Goal: Transaction & Acquisition: Register for event/course

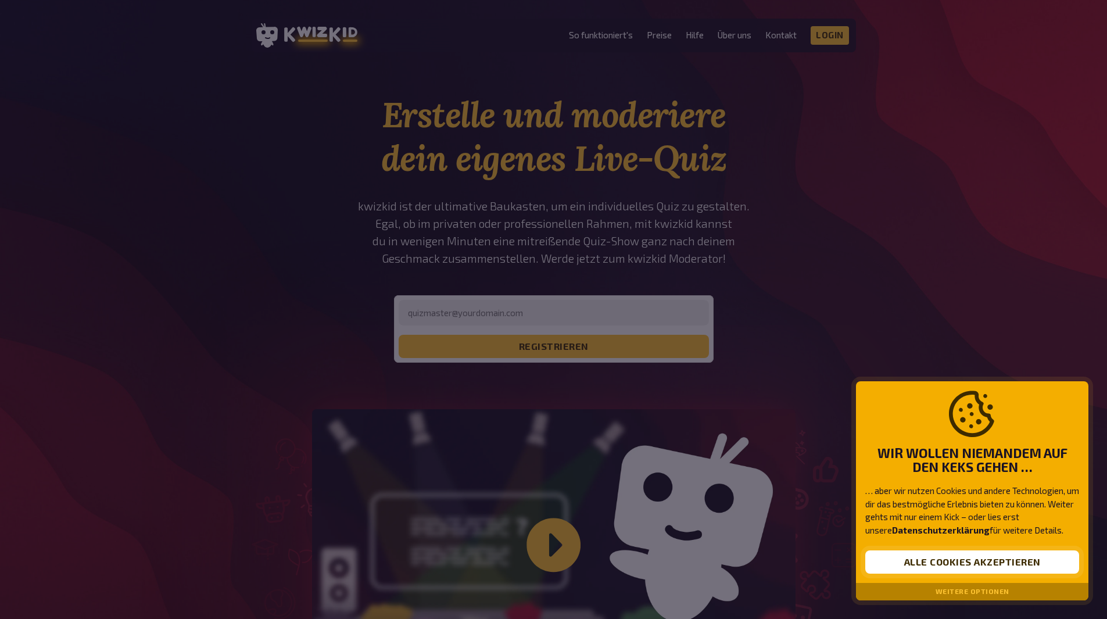
click at [929, 558] on button "Alle Cookies akzeptieren" at bounding box center [972, 561] width 214 height 23
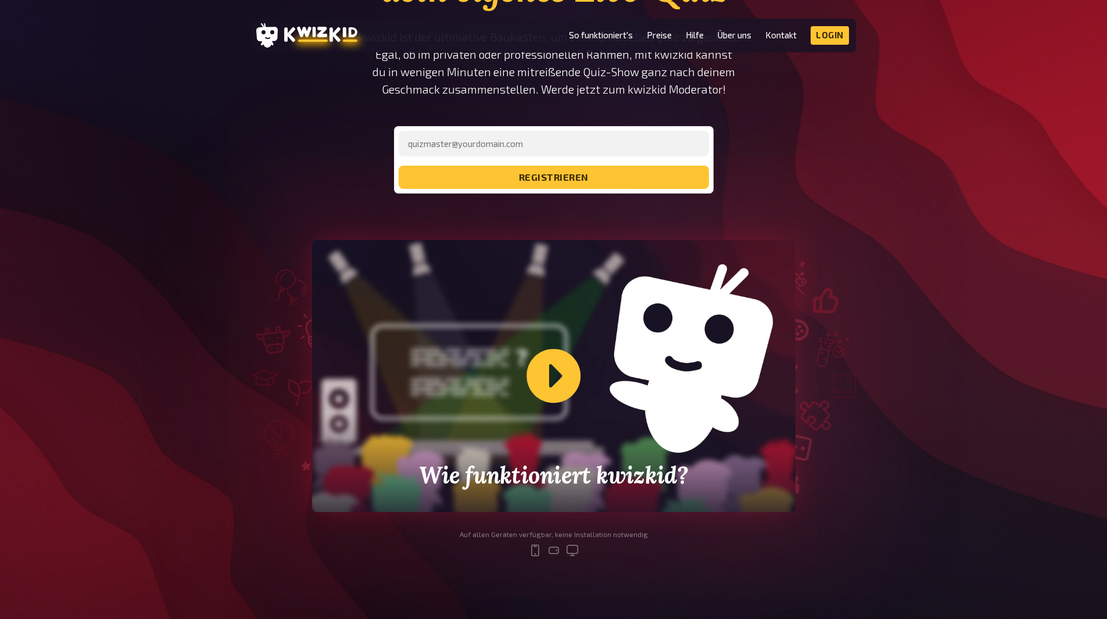
scroll to position [290, 0]
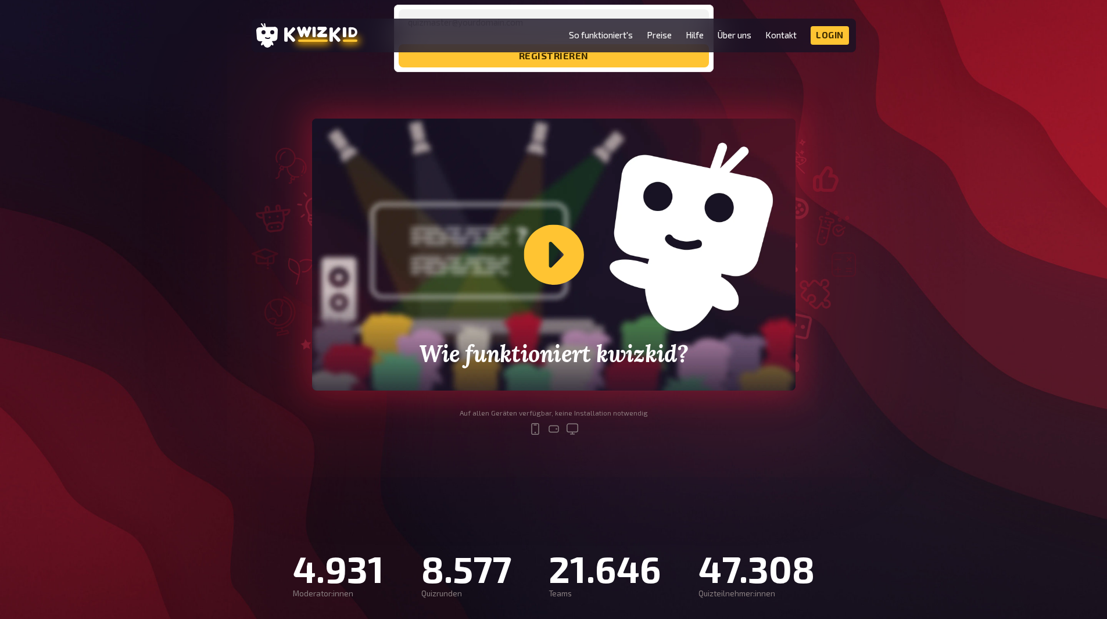
click at [557, 258] on div "Wie funktioniert kwizkid?" at bounding box center [553, 254] width 483 height 272
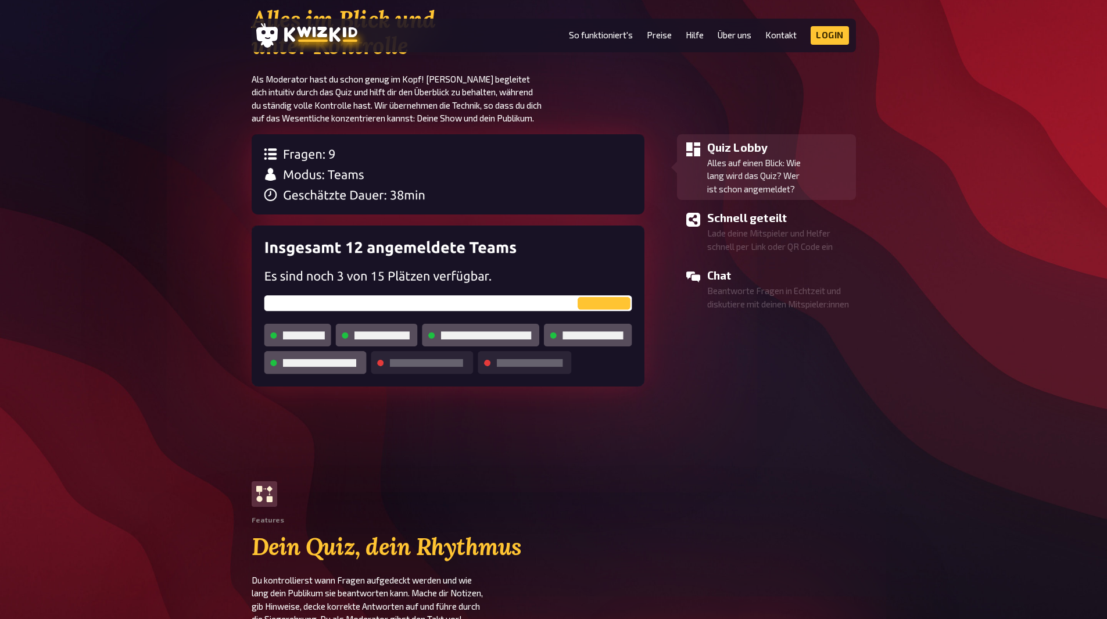
scroll to position [987, 0]
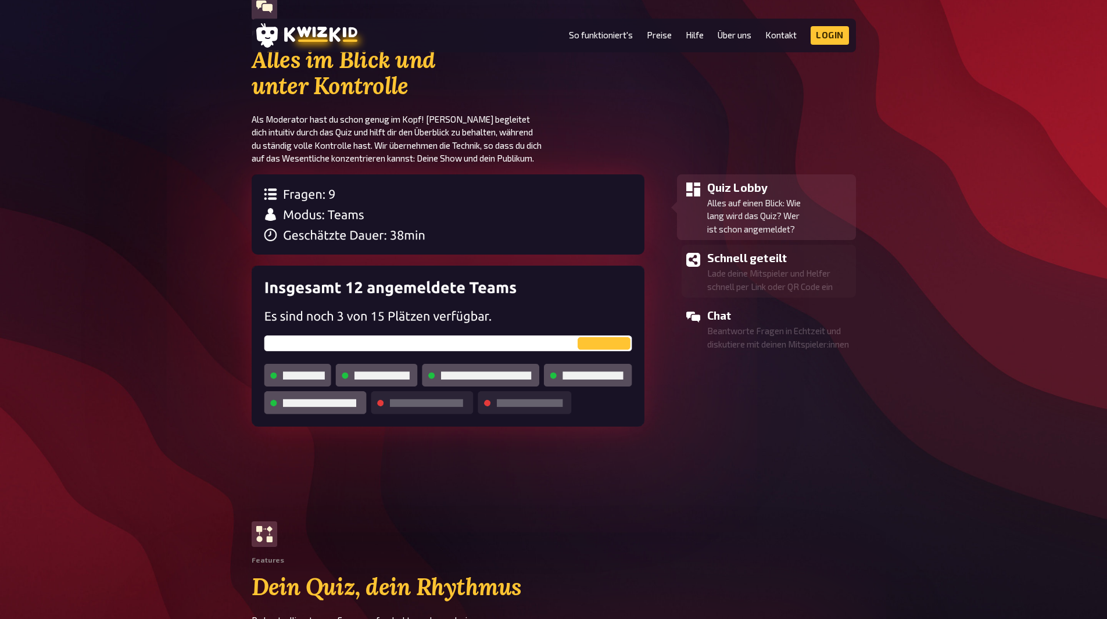
click at [813, 278] on p "Lade deine Mitspieler und Helfer schnell per Link oder QR Code ein" at bounding box center [779, 280] width 144 height 26
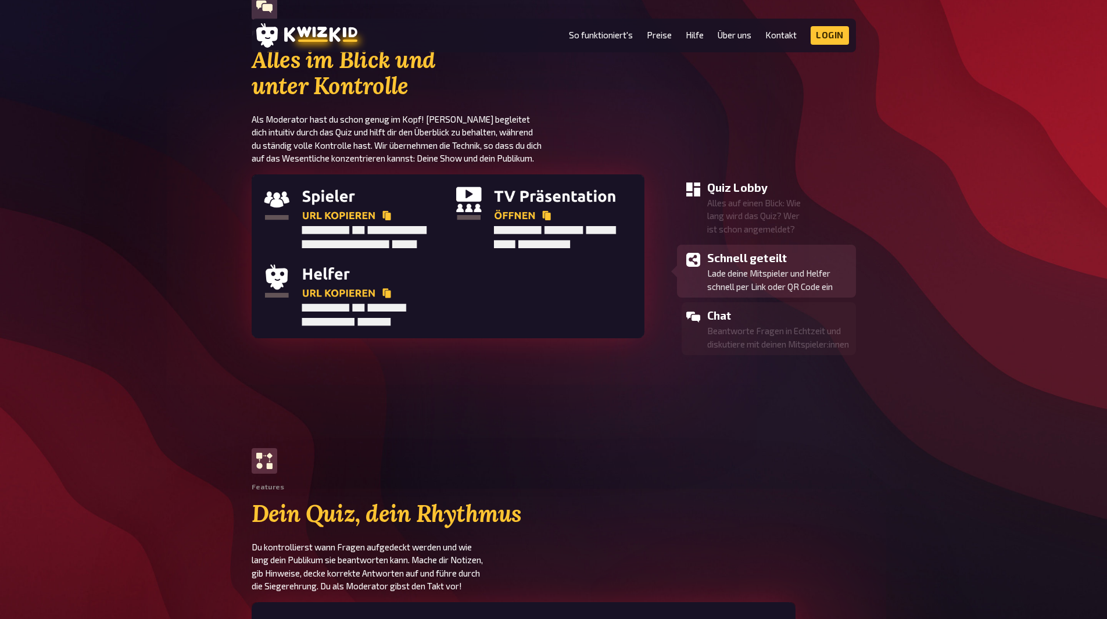
click at [784, 333] on p "Beantworte Fragen in Echtzeit und diskutiere mit deinen Mitspieler:innen" at bounding box center [779, 337] width 144 height 26
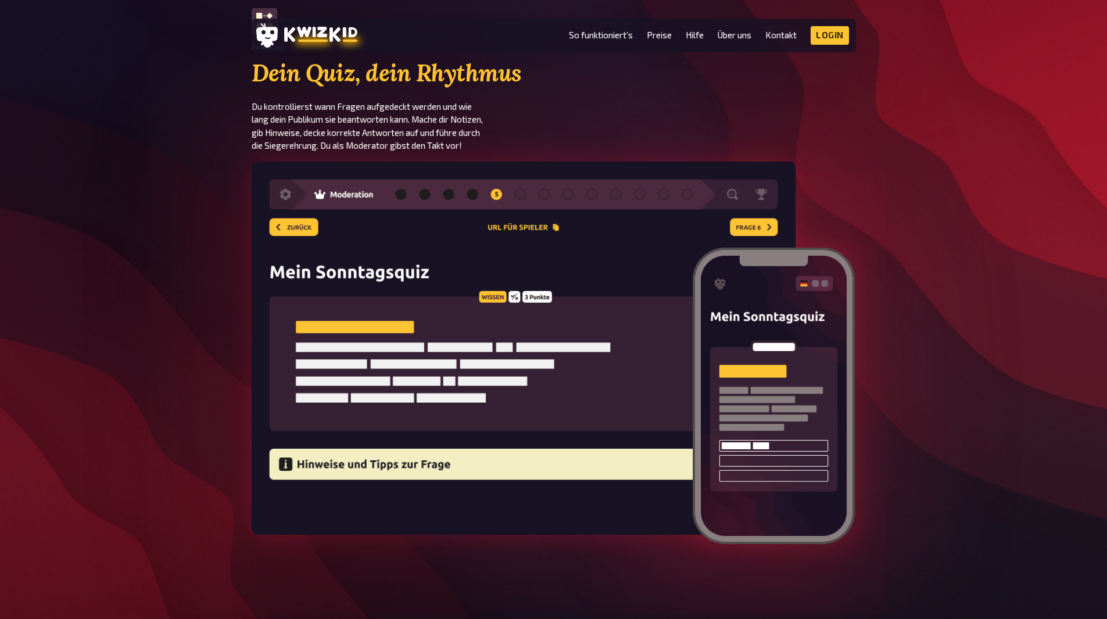
scroll to position [1452, 0]
click at [777, 225] on img at bounding box center [524, 348] width 544 height 373
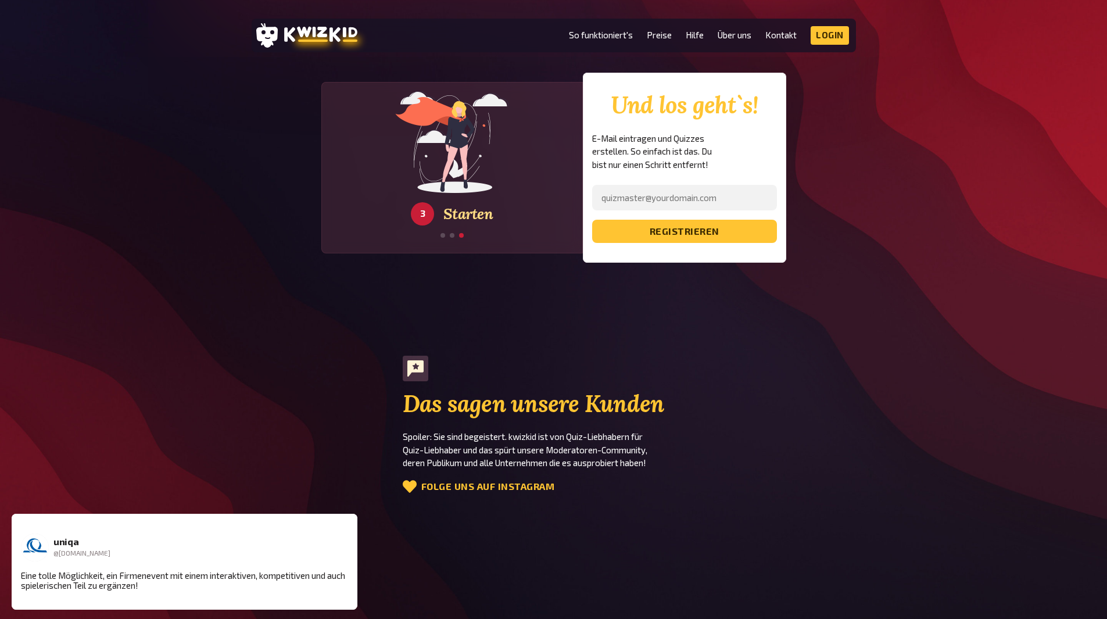
scroll to position [1743, 0]
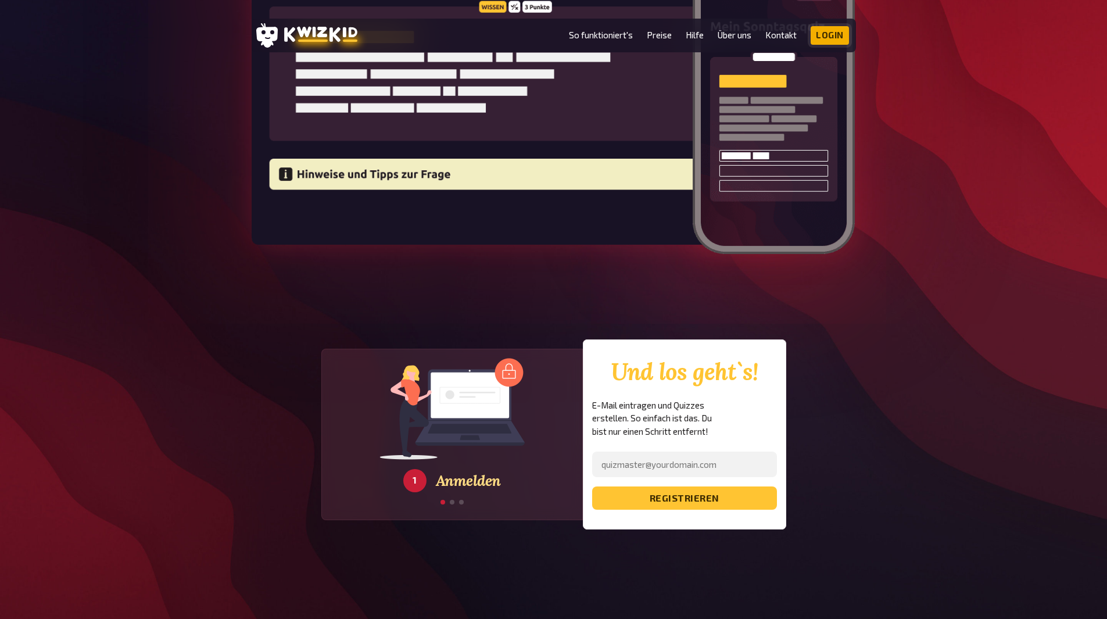
click at [844, 32] on link "Login" at bounding box center [829, 35] width 38 height 19
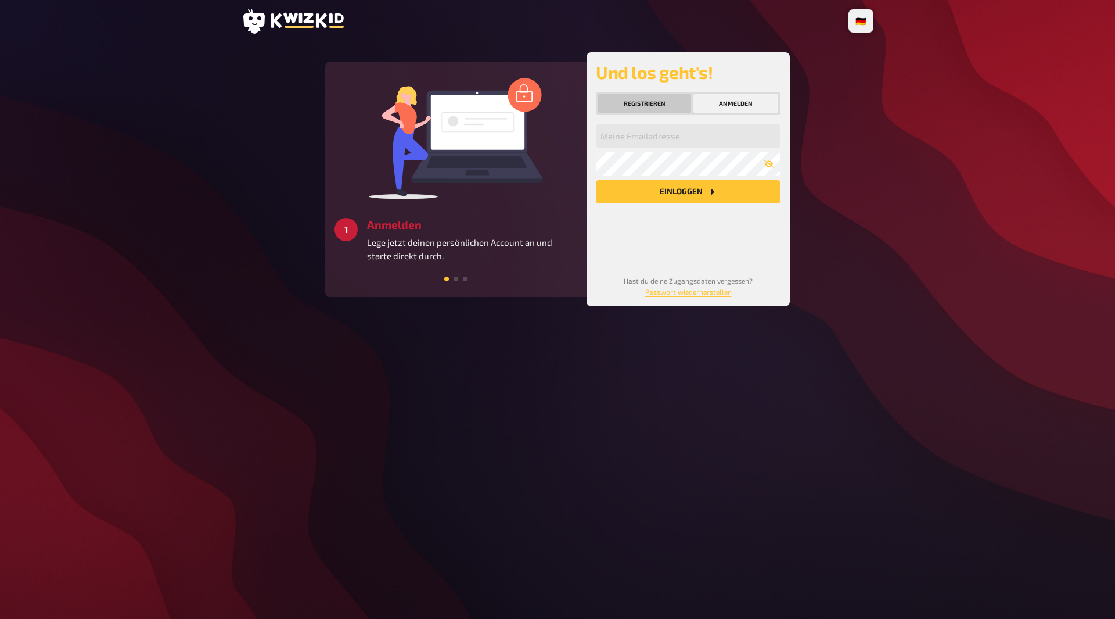
click at [636, 103] on button "Registrieren" at bounding box center [644, 103] width 93 height 19
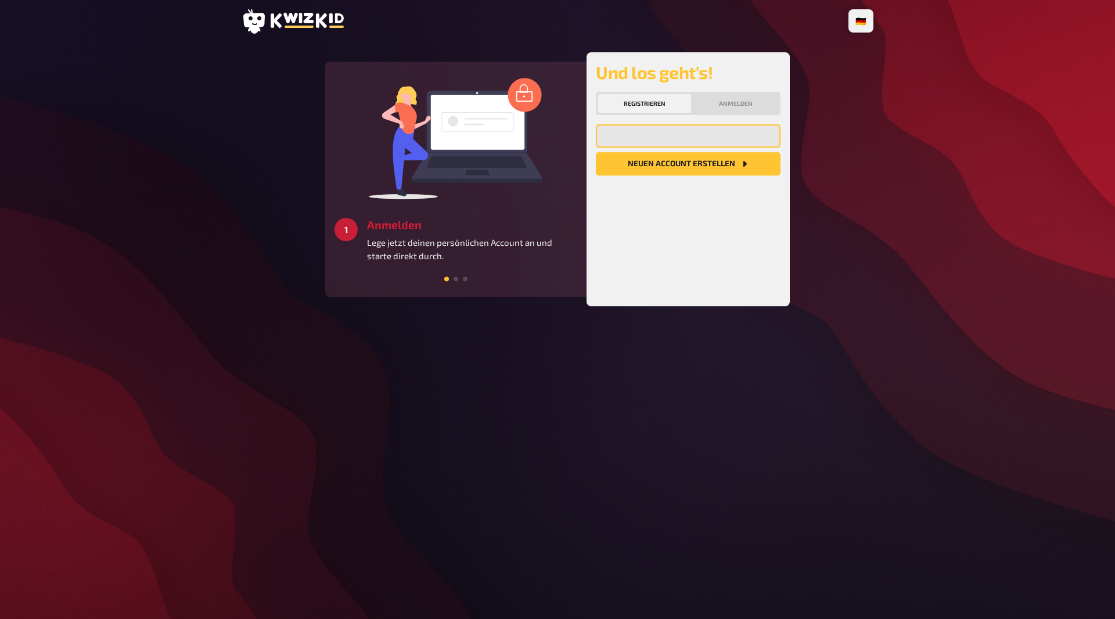
click at [657, 141] on input "email" at bounding box center [688, 135] width 185 height 23
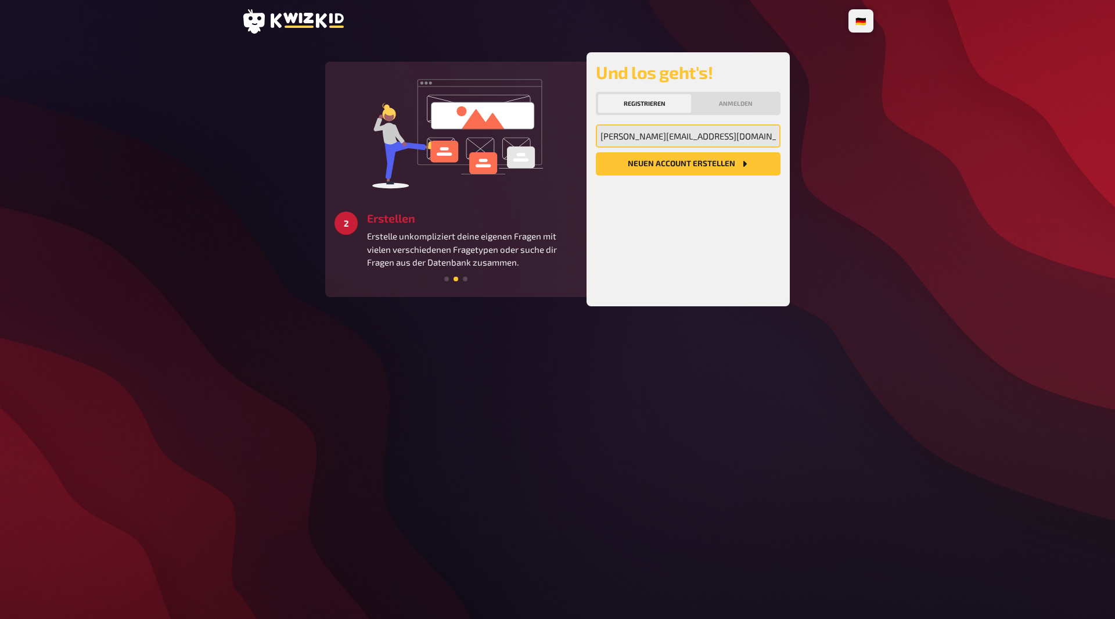
type input "[PERSON_NAME][EMAIL_ADDRESS][DOMAIN_NAME]"
click at [596, 152] on button "Neuen Account Erstellen" at bounding box center [688, 163] width 185 height 23
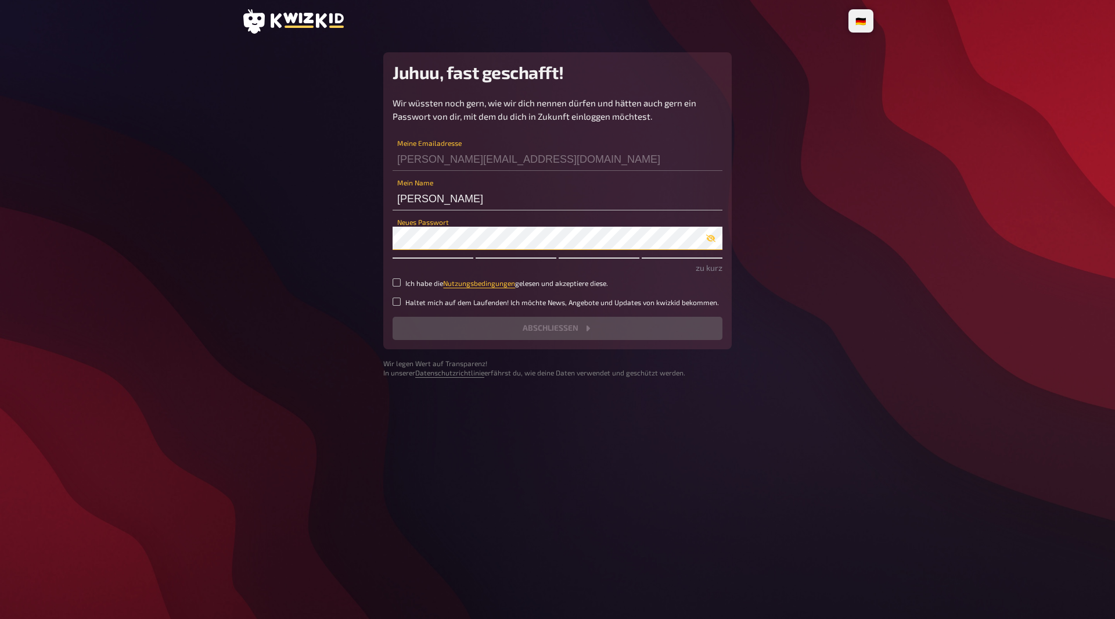
click at [0, 618] on com-1password-button at bounding box center [0, 619] width 0 height 0
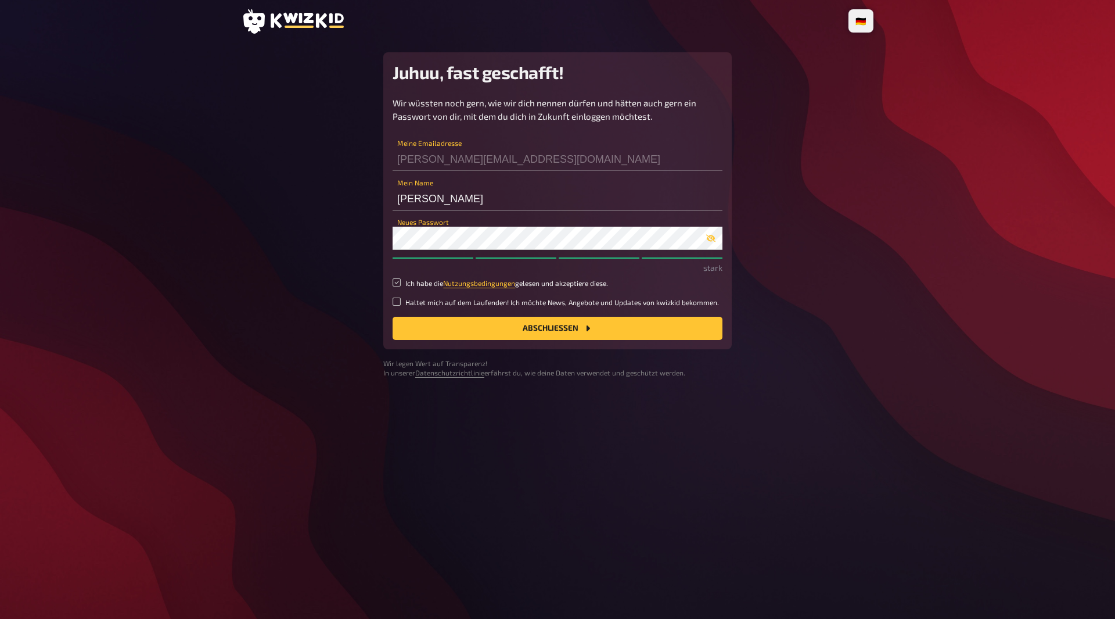
click at [398, 280] on input "Ich habe die Nutzungsbedingungen gelesen und akzeptiere diese." at bounding box center [397, 282] width 8 height 8
checkbox input "true"
click at [638, 325] on button "Abschließen" at bounding box center [558, 328] width 330 height 23
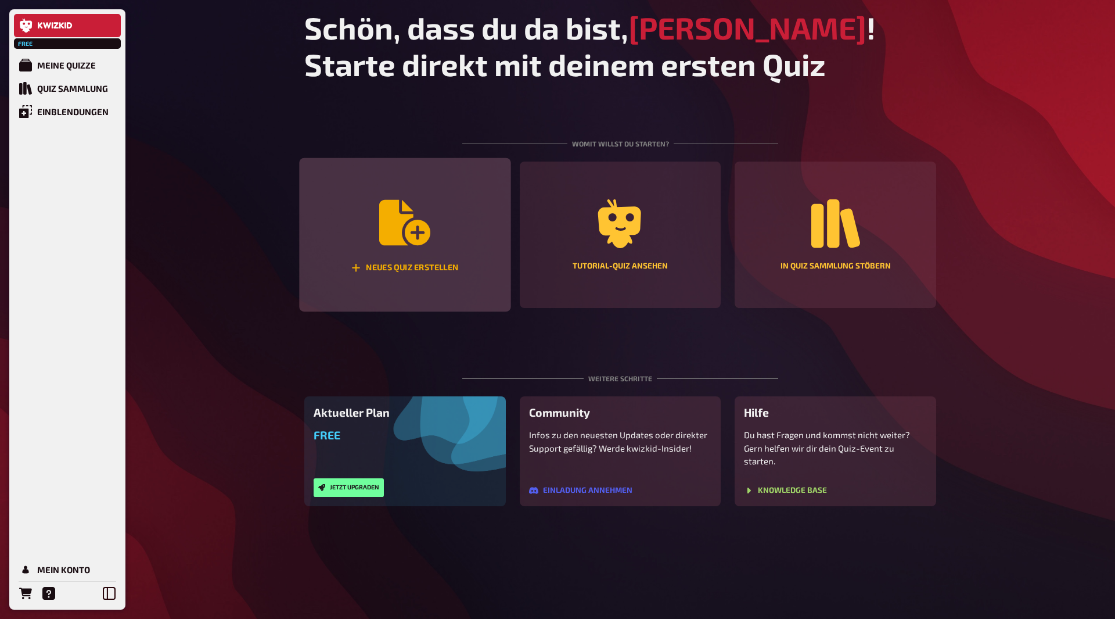
click at [449, 213] on div "Neues Quiz erstellen" at bounding box center [404, 235] width 211 height 154
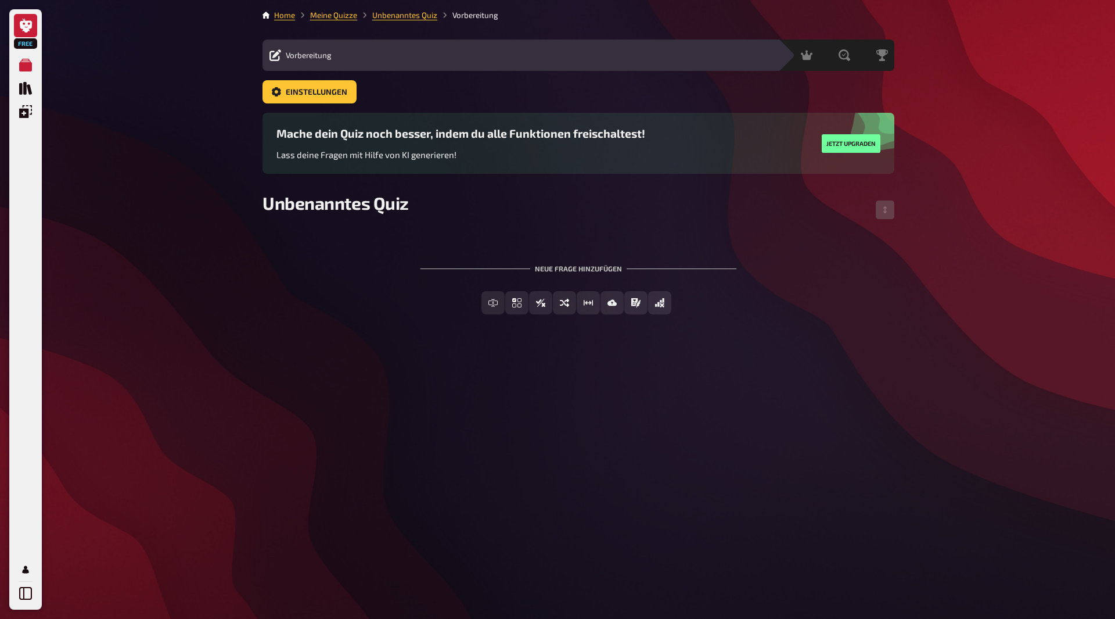
click at [26, 15] on link at bounding box center [25, 25] width 23 height 23
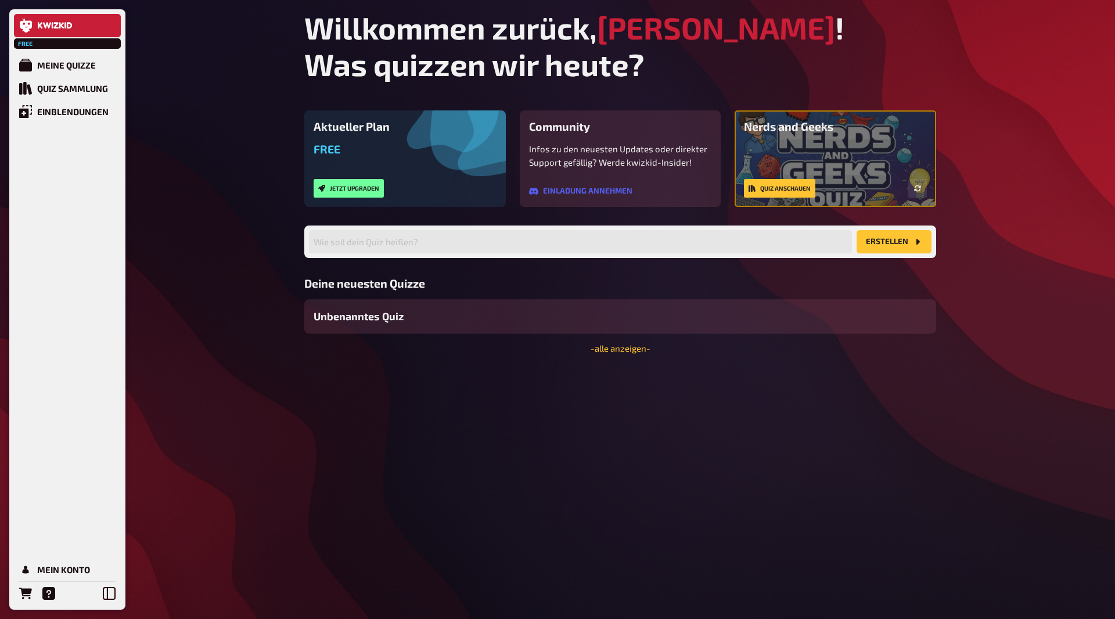
click at [35, 43] on span "Free" at bounding box center [25, 43] width 21 height 7
click at [351, 142] on div "Aktueller Plan Free Jetzt upgraden" at bounding box center [405, 158] width 202 height 96
click at [365, 188] on button "Jetzt upgraden" at bounding box center [349, 188] width 70 height 19
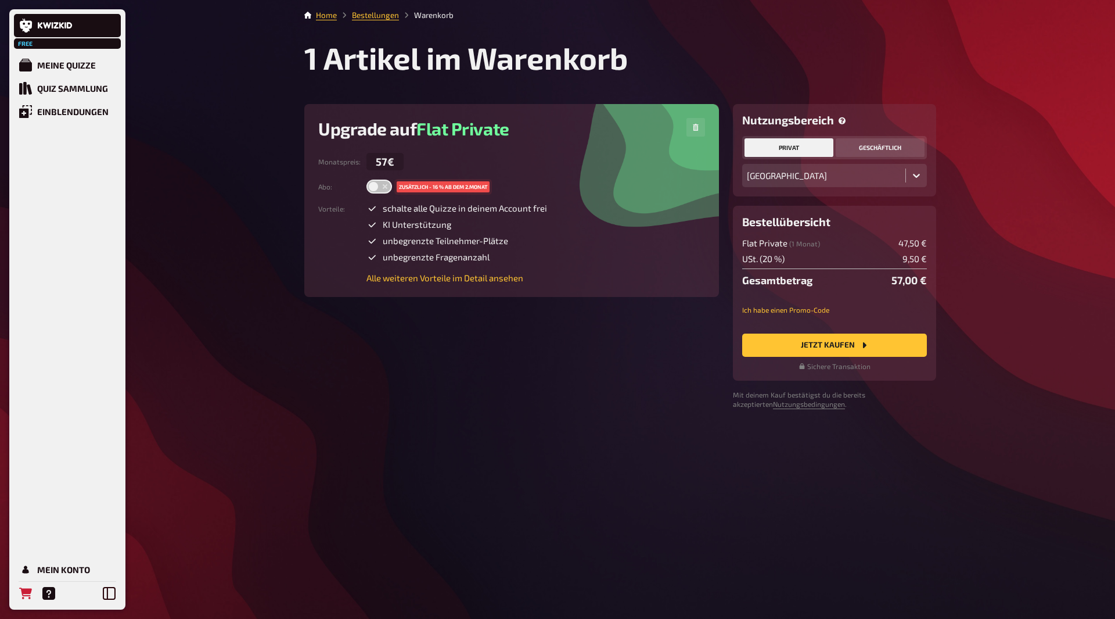
click at [888, 149] on button "geschäftlich" at bounding box center [880, 147] width 89 height 19
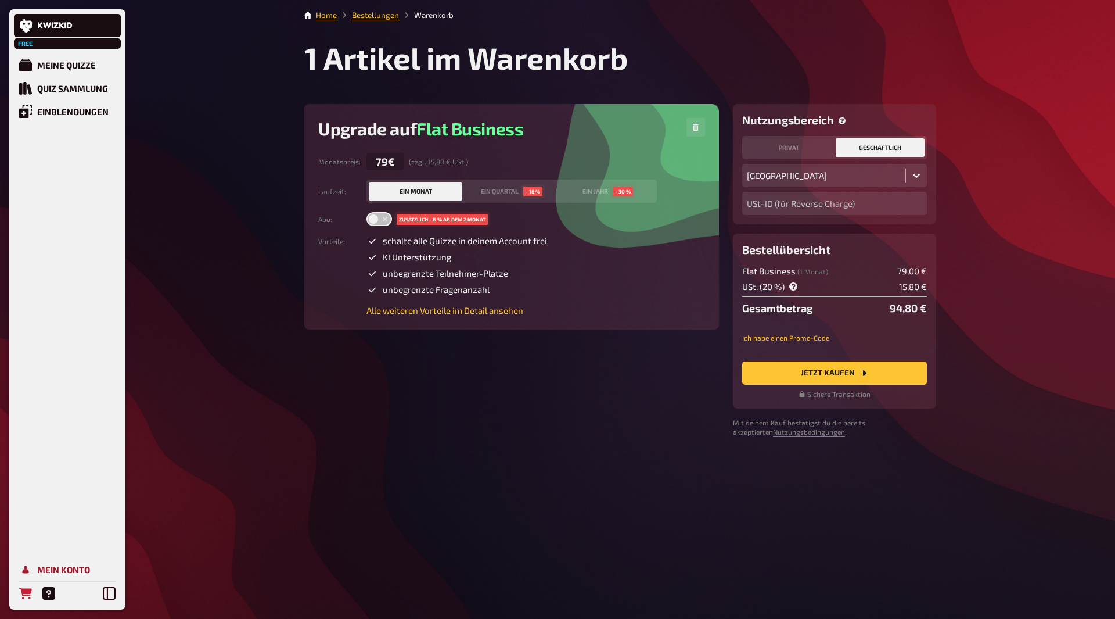
click at [51, 572] on div "Mein Konto" at bounding box center [63, 569] width 53 height 10
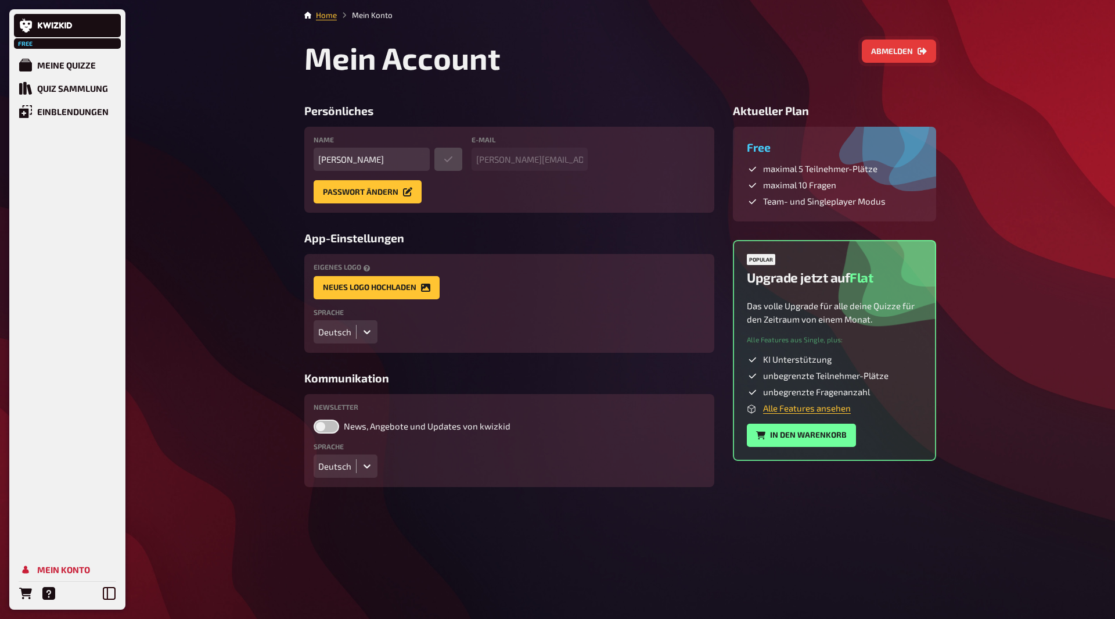
click at [882, 44] on button "Abmelden" at bounding box center [899, 50] width 74 height 23
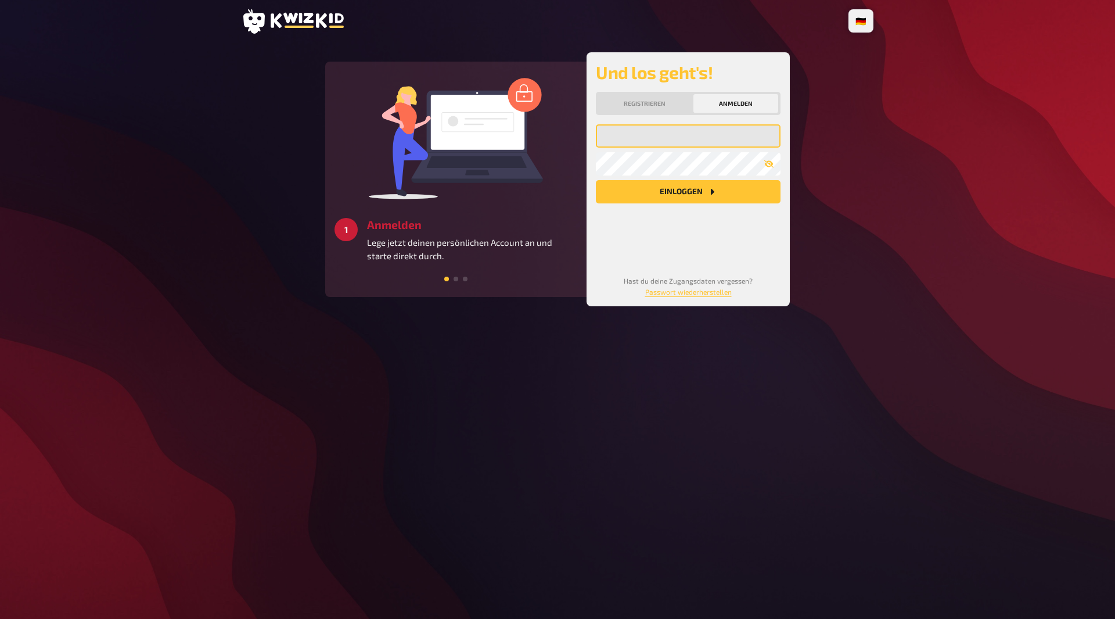
click at [678, 133] on input "email" at bounding box center [688, 135] width 185 height 23
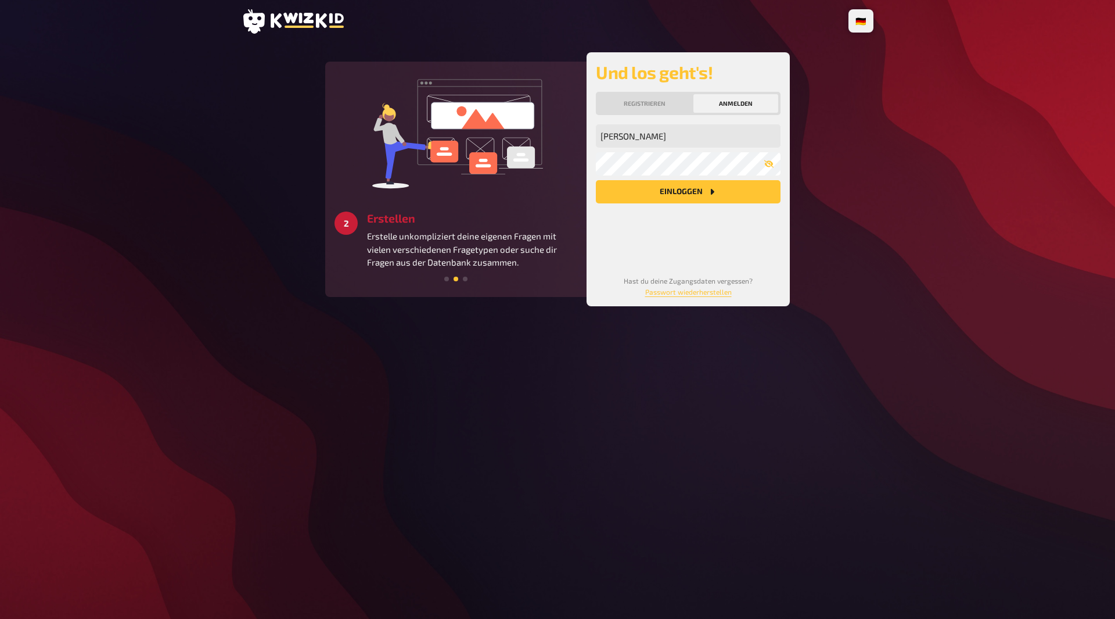
click at [960, 267] on div "🇩🇪 Deutsch 🇺🇸 English 🇳🇱 Nederlands 3 Starten Schaffe ein besonderes Quizerlebn…" at bounding box center [557, 309] width 1115 height 619
click at [648, 132] on input "johanna" at bounding box center [688, 135] width 185 height 23
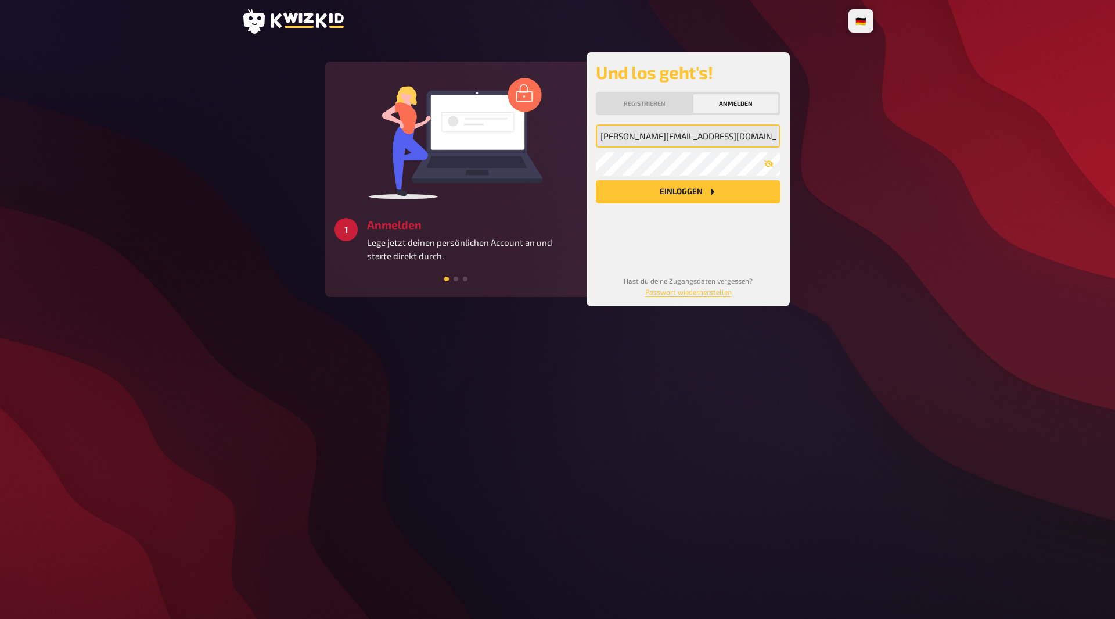
type input "johanna@buildarockt.com"
click at [596, 180] on button "Einloggen" at bounding box center [688, 191] width 185 height 23
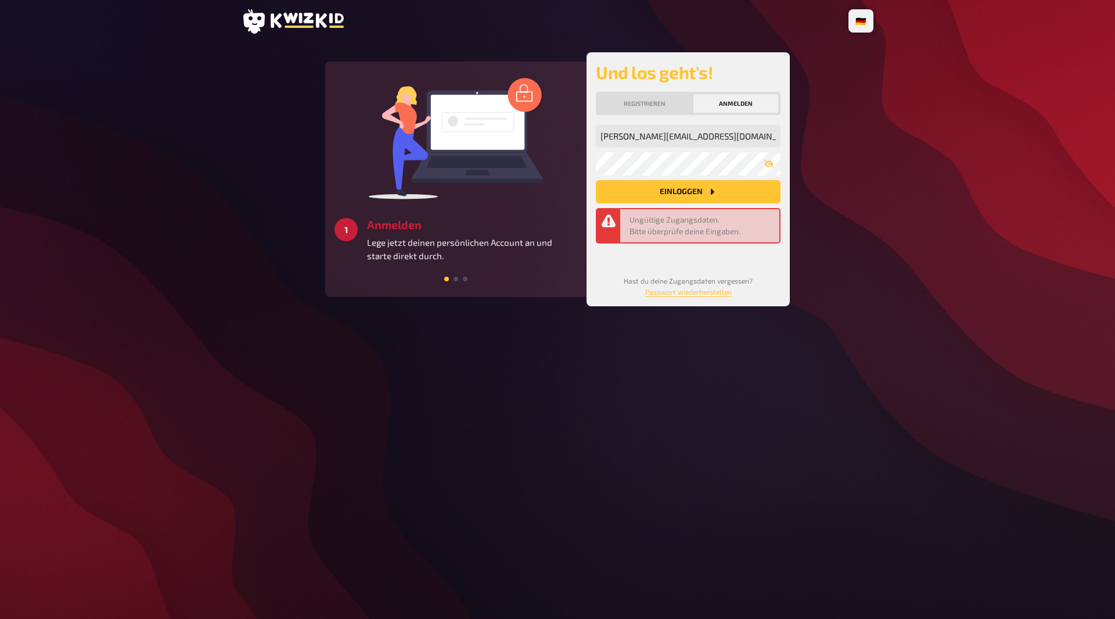
click at [915, 185] on div "🇩🇪 Deutsch 🇺🇸 English 🇳🇱 Nederlands 2 Erstellen Erstelle unkompliziert deine ei…" at bounding box center [557, 309] width 1115 height 619
click at [766, 165] on icon "button" at bounding box center [768, 164] width 9 height 8
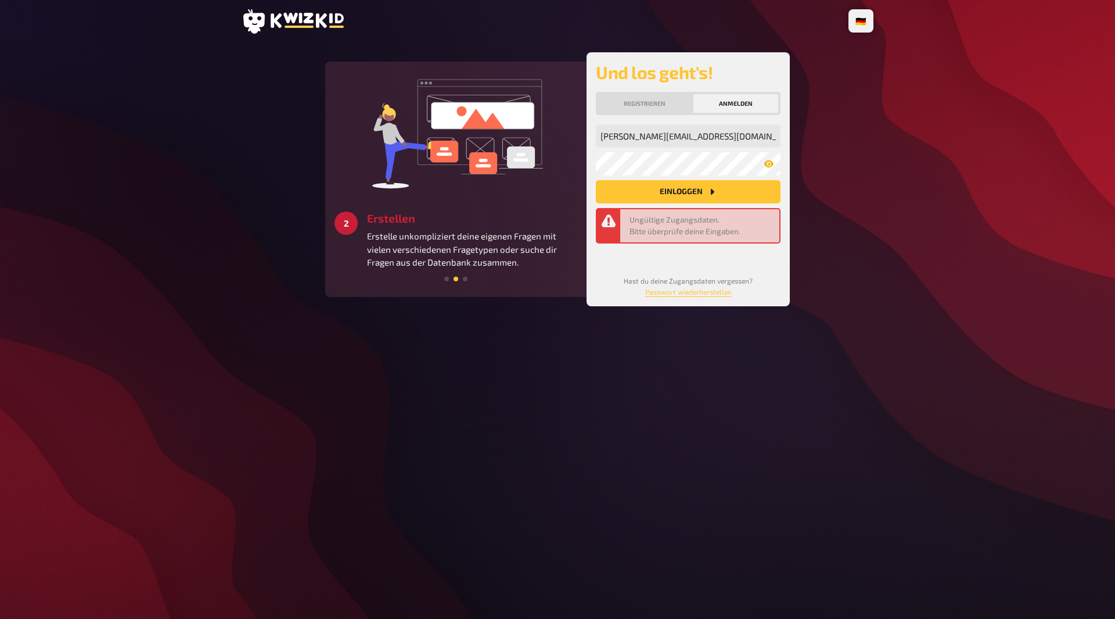
click at [710, 194] on icon "Einloggen" at bounding box center [711, 191] width 9 height 9
click at [1054, 255] on div "🇩🇪 Deutsch 🇺🇸 English 🇳🇱 Nederlands 3 Starten Schaffe ein besonderes Quizerlebn…" at bounding box center [557, 309] width 1115 height 619
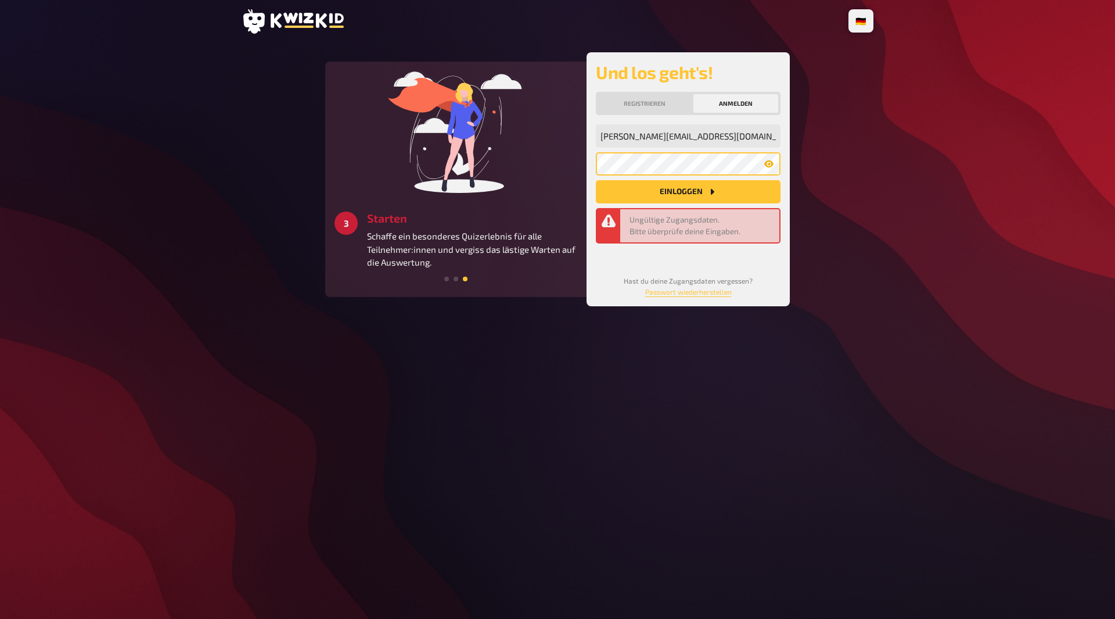
click at [508, 147] on div "1 Anmelden Lege jetzt deinen persönlichen Account an und starte direkt durch. 2…" at bounding box center [557, 179] width 465 height 254
click at [569, 154] on div "1 Anmelden Lege jetzt deinen persönlichen Account an und starte direkt durch. 2…" at bounding box center [557, 179] width 465 height 254
click at [596, 150] on div "johanna@buildarockt.com Meine Emailadresse Mein Passwort Einloggen Ungültige Zu…" at bounding box center [688, 190] width 185 height 132
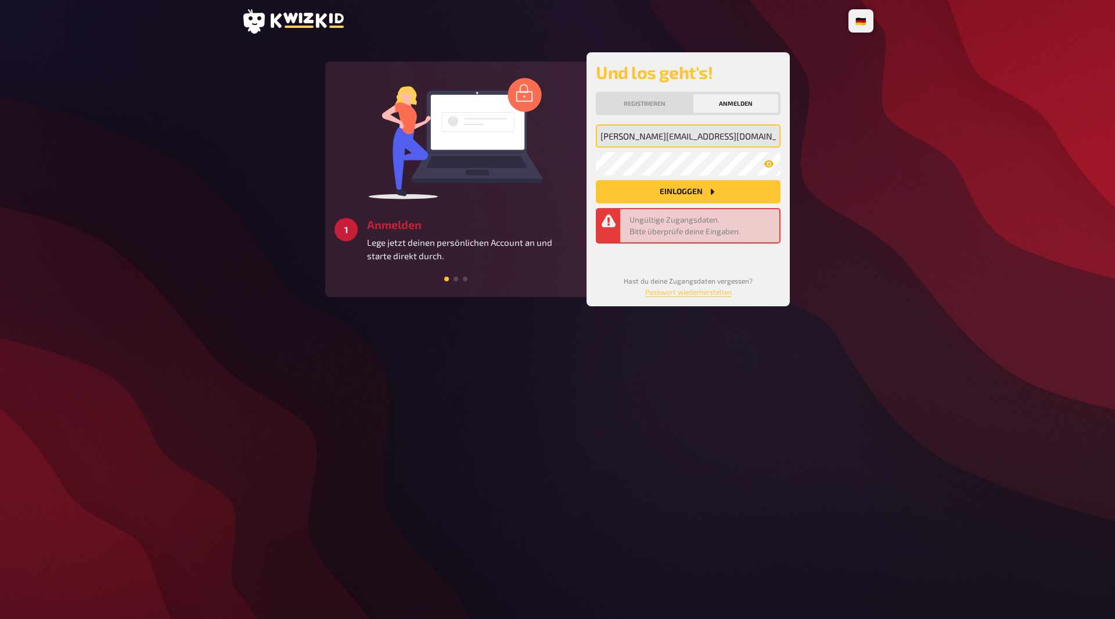
click at [733, 131] on input "johanna@buildarockt.com" at bounding box center [688, 135] width 185 height 23
click at [815, 179] on main "2 Erstellen Erstelle unkompliziert deine eigenen Fragen mit vielen verschiedene…" at bounding box center [558, 179] width 632 height 254
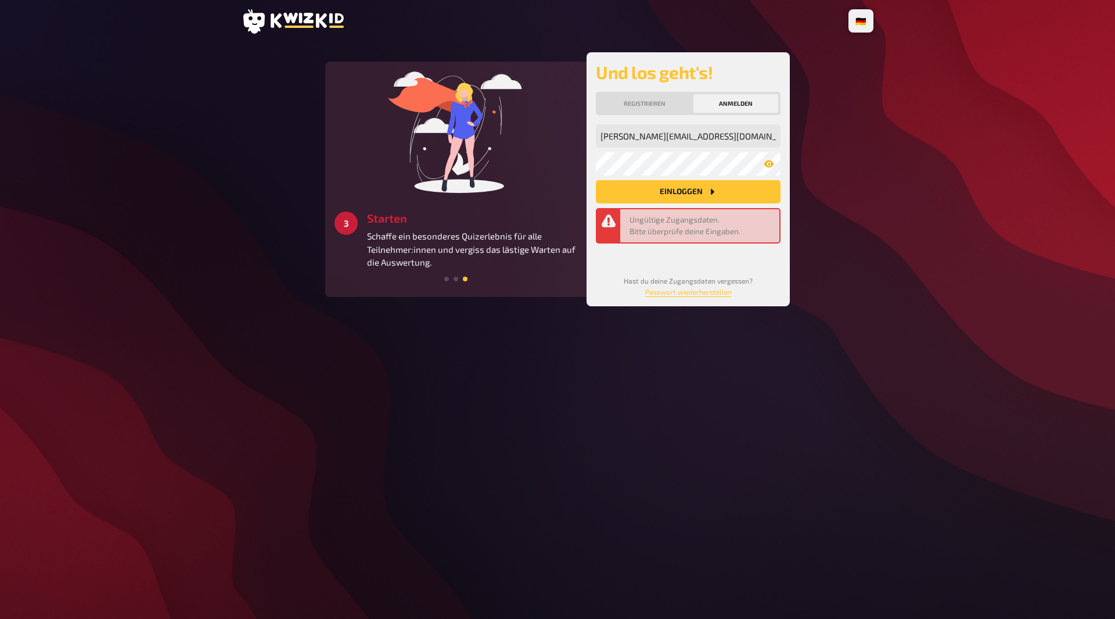
drag, startPoint x: 712, startPoint y: 148, endPoint x: 962, endPoint y: 321, distance: 304.5
click at [969, 325] on div "🇩🇪 Deutsch 🇺🇸 English 🇳🇱 Nederlands 1 Anmelden Lege jetzt deinen persönlichen A…" at bounding box center [557, 309] width 1115 height 619
click at [724, 140] on input "johanna@buildarockt.com" at bounding box center [688, 135] width 185 height 23
click at [0, 618] on com-1password-button at bounding box center [0, 619] width 0 height 0
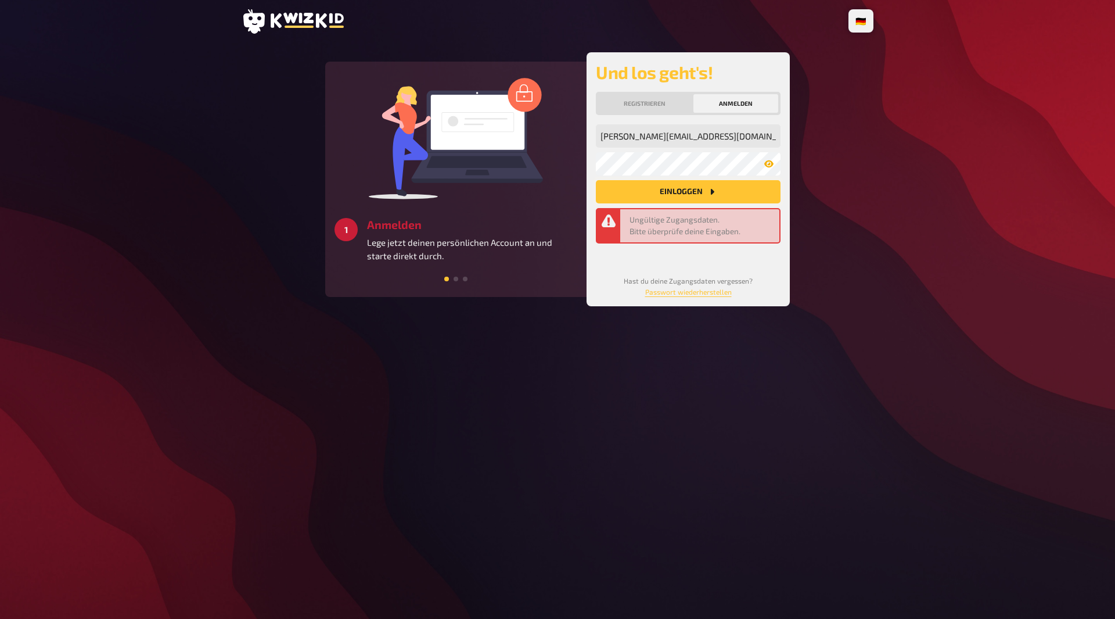
click at [864, 191] on main "2 Erstellen Erstelle unkompliziert deine eigenen Fragen mit vielen verschiedene…" at bounding box center [558, 179] width 632 height 254
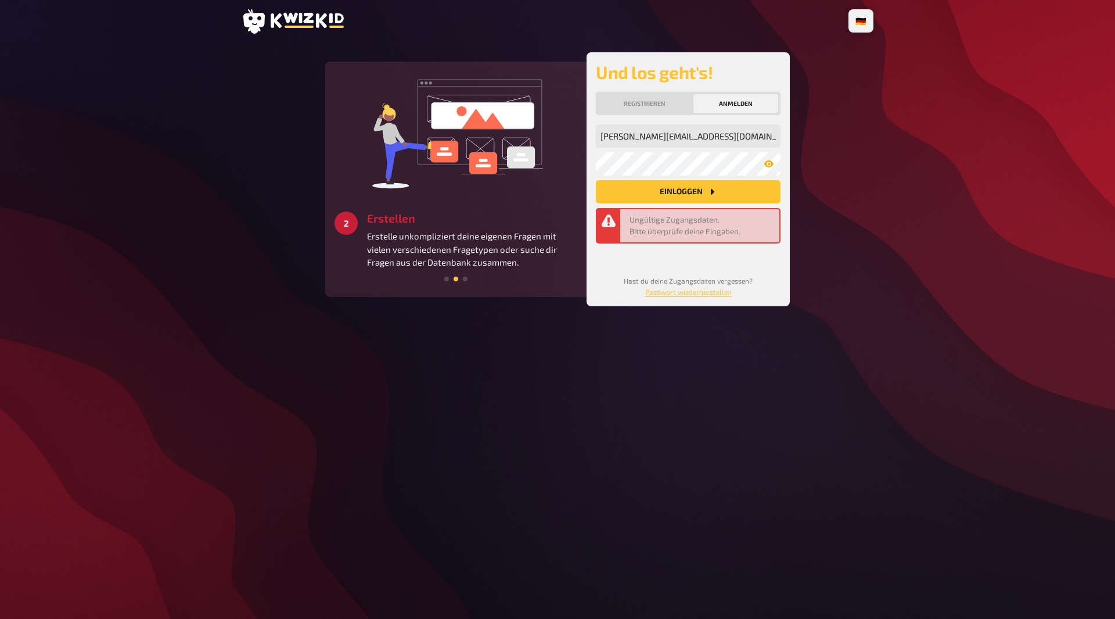
drag, startPoint x: 850, startPoint y: 300, endPoint x: 826, endPoint y: 289, distance: 26.8
click at [851, 300] on main "3 Starten Schaffe ein besonderes Quizerlebnis für alle Teilnehmer:innen und ver…" at bounding box center [558, 179] width 632 height 254
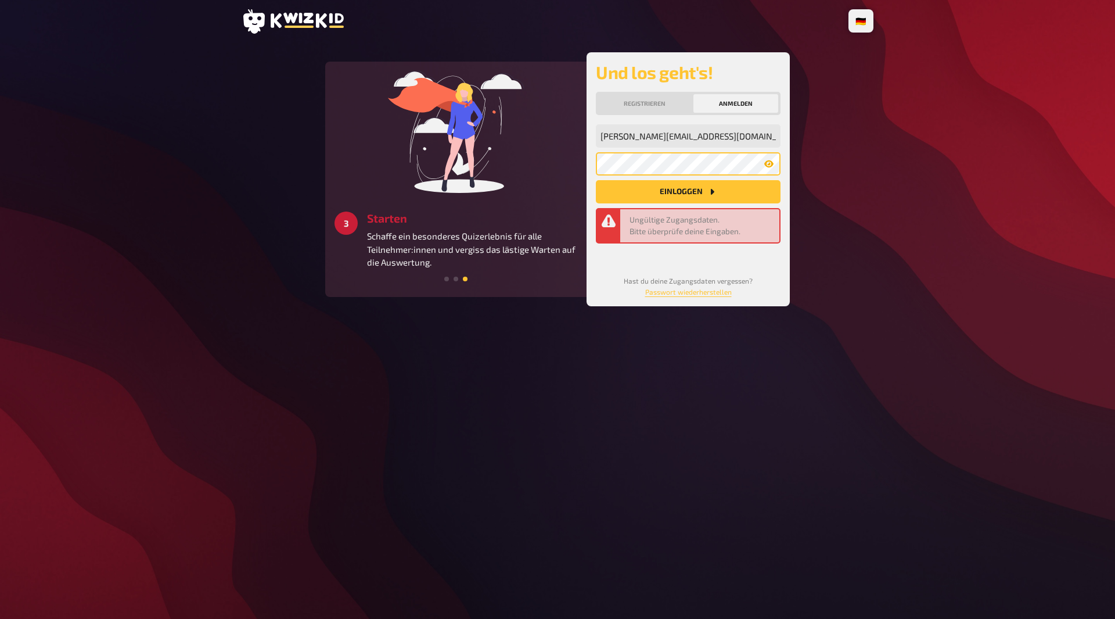
click at [596, 180] on button "Einloggen" at bounding box center [688, 191] width 185 height 23
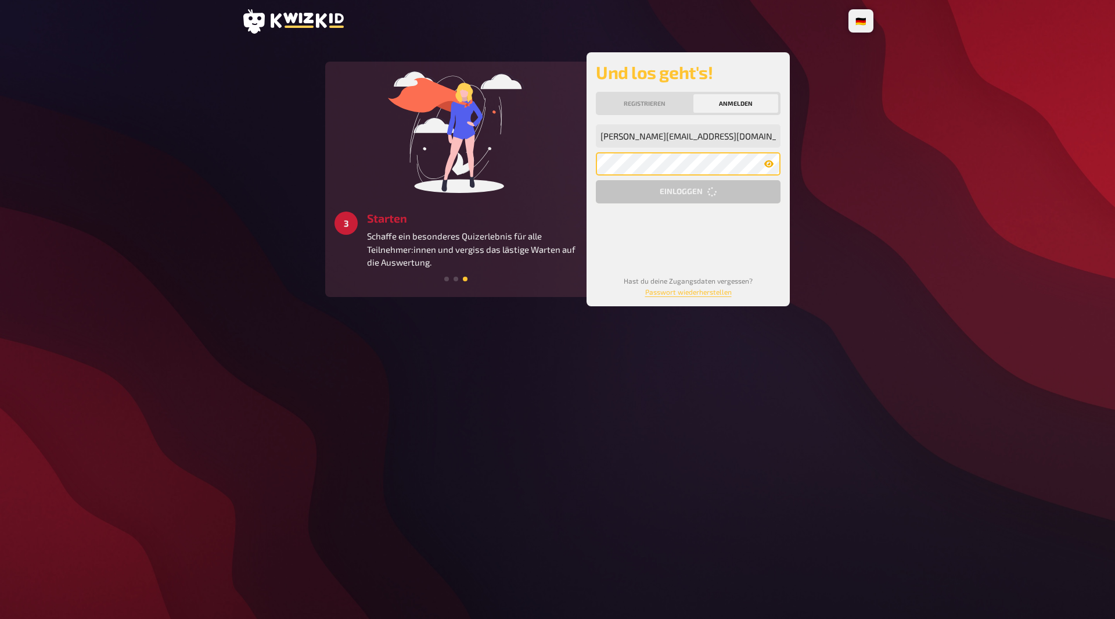
click at [596, 180] on button "Einloggen" at bounding box center [688, 191] width 185 height 23
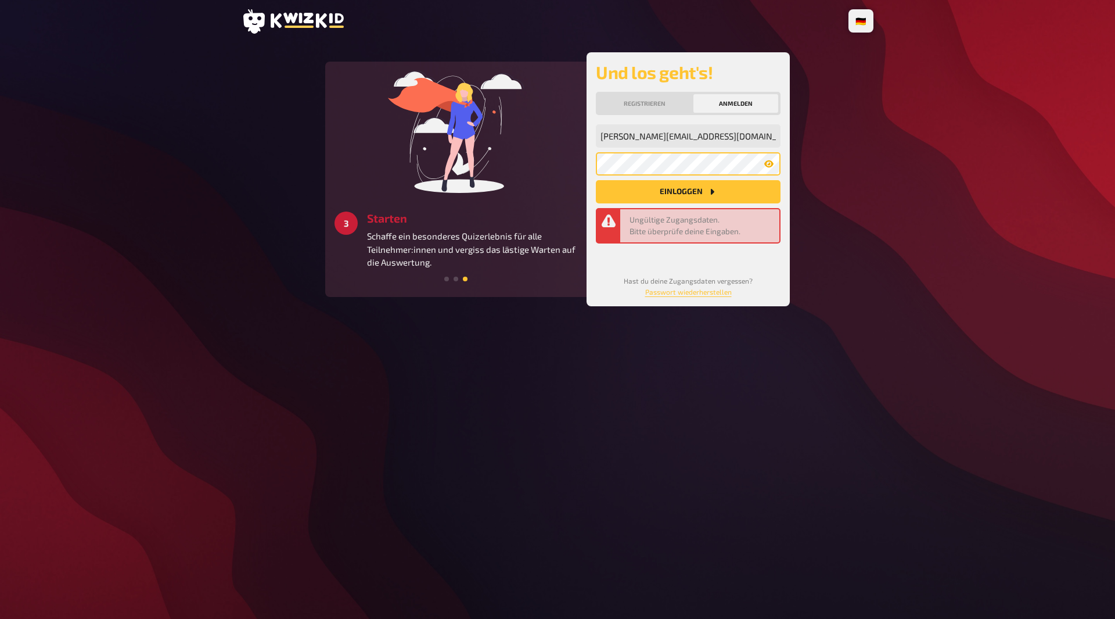
click at [596, 180] on button "Einloggen" at bounding box center [688, 191] width 185 height 23
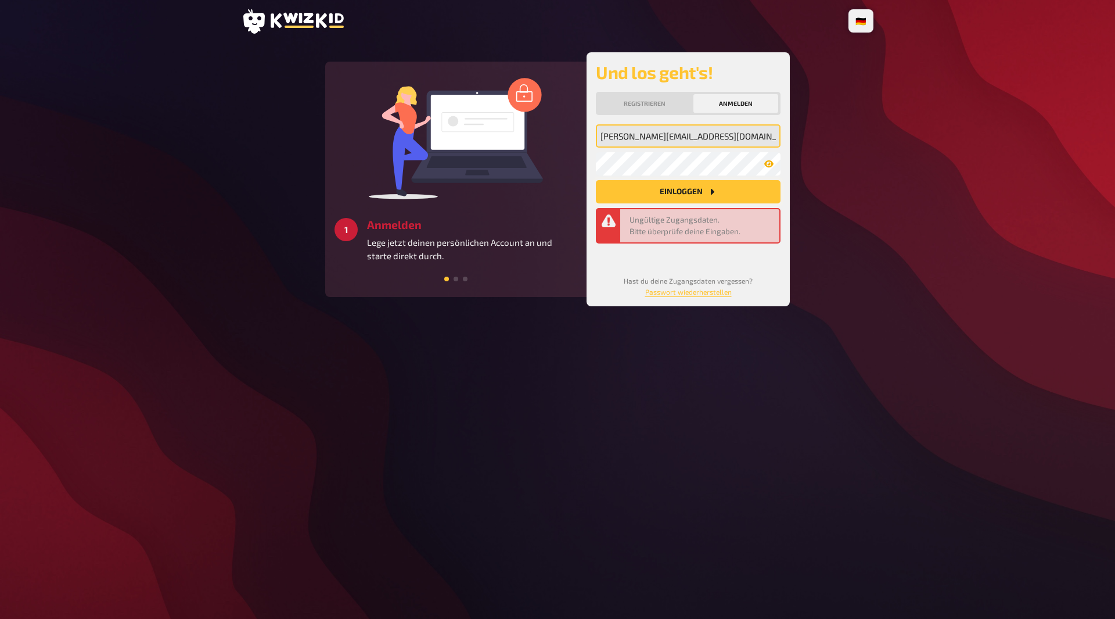
click at [715, 141] on input "johanna@buildarockt.com" at bounding box center [688, 135] width 185 height 23
click at [968, 141] on div "🇩🇪 Deutsch 🇺🇸 English 🇳🇱 Nederlands 2 Erstellen Erstelle unkompliziert deine ei…" at bounding box center [557, 309] width 1115 height 619
